Goal: Find specific page/section: Find specific page/section

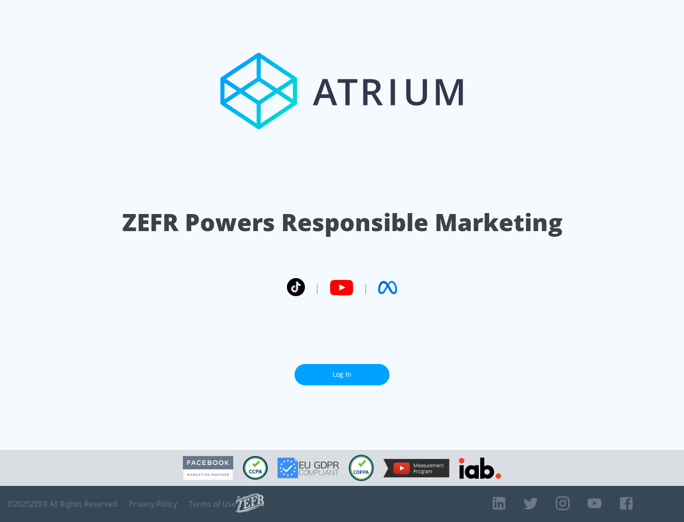
click at [342, 375] on link "Log In" at bounding box center [341, 374] width 95 height 21
